Goal: Information Seeking & Learning: Learn about a topic

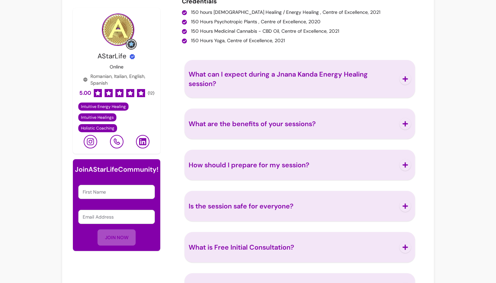
scroll to position [998, 0]
click at [296, 79] on span "What can I expect during a Jnana Kanda Energy Healing session?" at bounding box center [292, 78] width 207 height 19
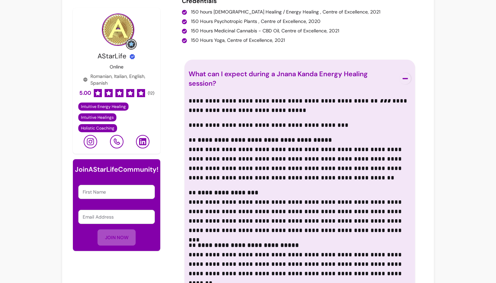
click at [292, 75] on span "What can I expect during a Jnana Kanda Energy Healing session?" at bounding box center [278, 78] width 179 height 18
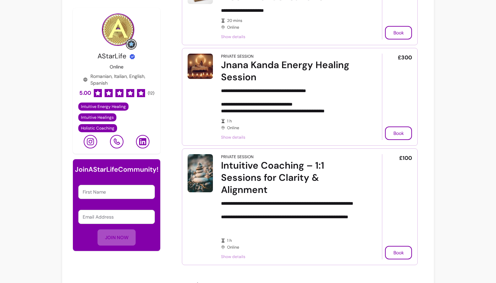
scroll to position [118, 0]
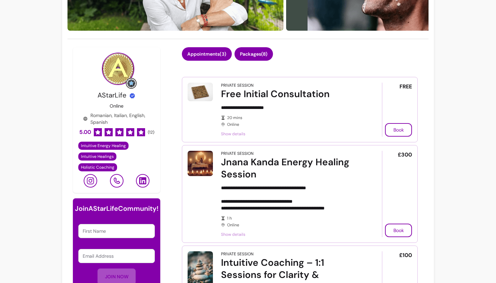
click at [260, 55] on button "Packages ( 8 )" at bounding box center [253, 53] width 38 height 13
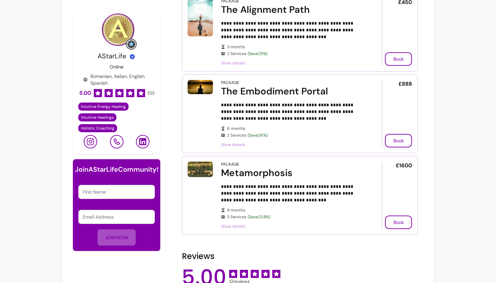
scroll to position [26, 0]
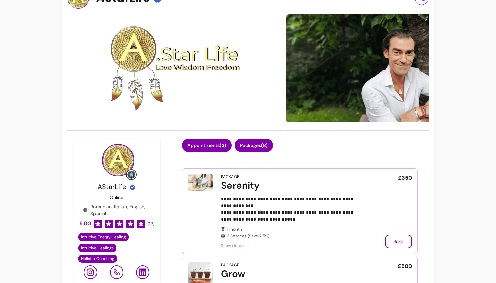
click at [205, 146] on button "Appointments ( 3 )" at bounding box center [207, 145] width 50 height 13
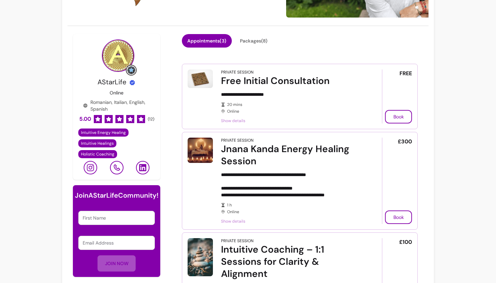
scroll to position [194, 0]
